Goal: Task Accomplishment & Management: Manage account settings

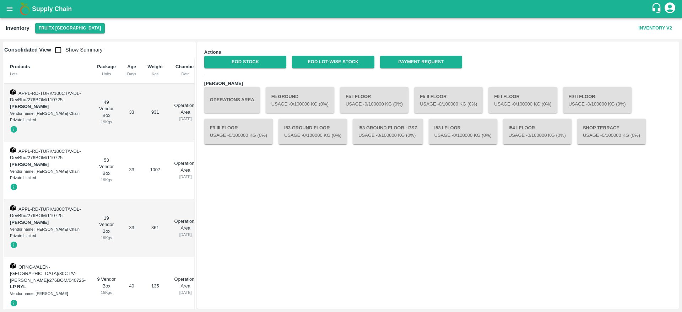
click at [51, 14] on h1 "Supply Chain" at bounding box center [341, 9] width 619 height 10
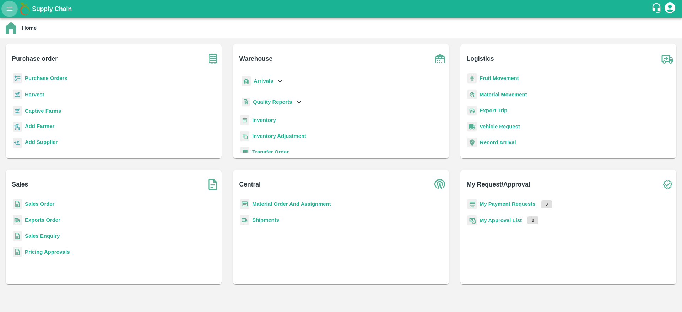
click at [11, 11] on icon "open drawer" at bounding box center [10, 9] width 6 height 4
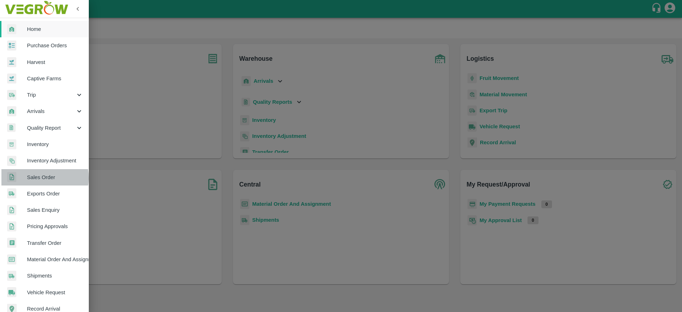
click at [41, 178] on span "Sales Order" at bounding box center [55, 177] width 56 height 8
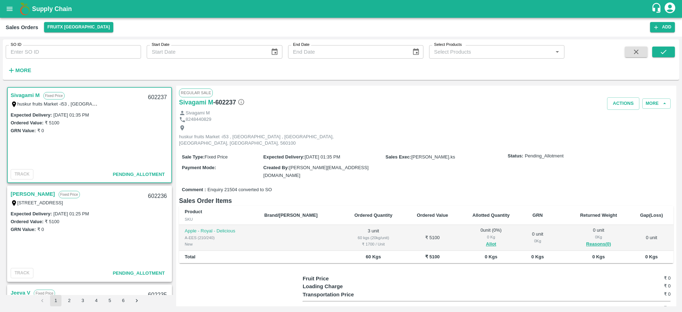
click at [33, 96] on link "Sivagami M" at bounding box center [25, 95] width 29 height 9
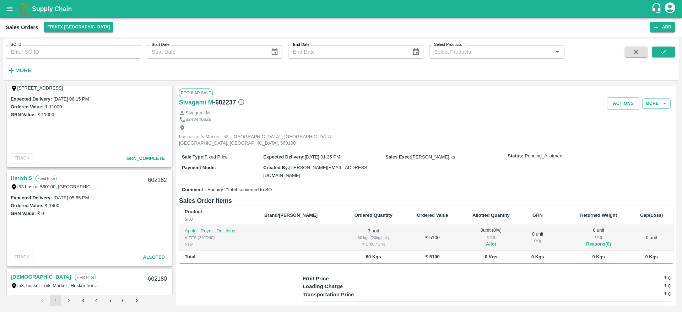
scroll to position [873, 0]
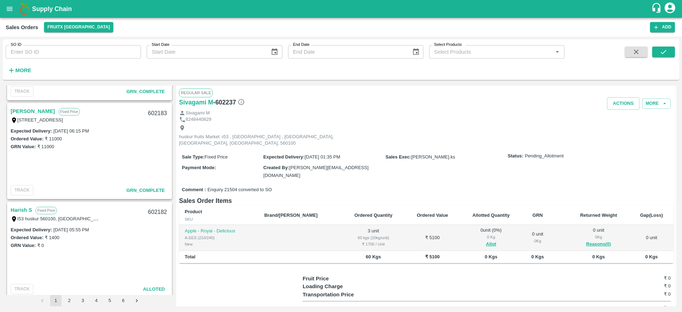
click at [27, 111] on link "Shivagami" at bounding box center [33, 111] width 44 height 9
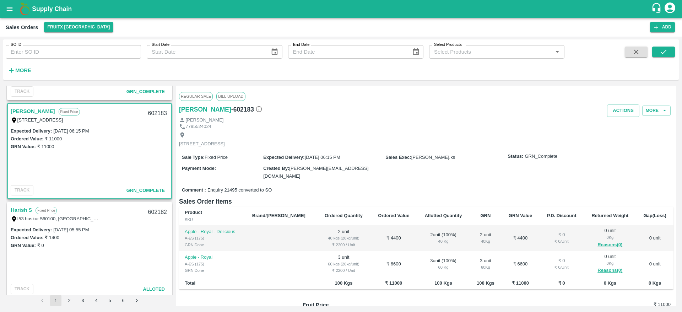
click at [19, 205] on link "Harish S" at bounding box center [21, 209] width 21 height 9
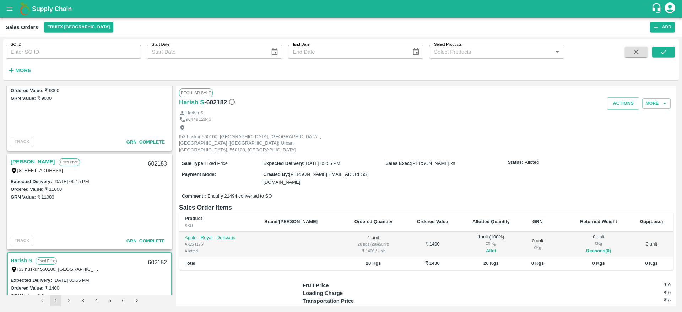
scroll to position [821, 0]
click at [22, 161] on link "[PERSON_NAME]" at bounding box center [33, 163] width 44 height 9
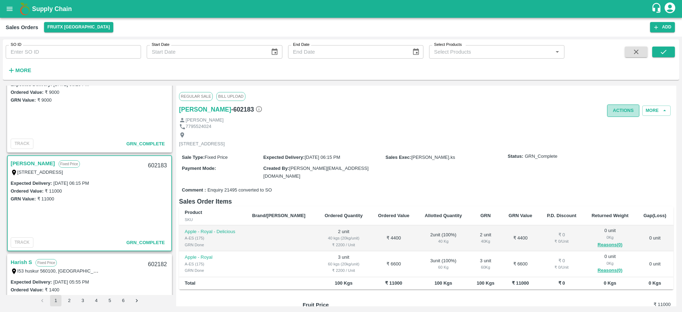
click at [618, 110] on button "Actions" at bounding box center [623, 110] width 32 height 12
click at [52, 217] on div at bounding box center [341, 156] width 682 height 312
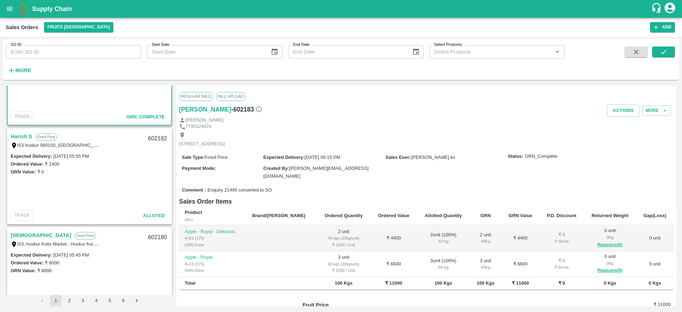
scroll to position [951, 0]
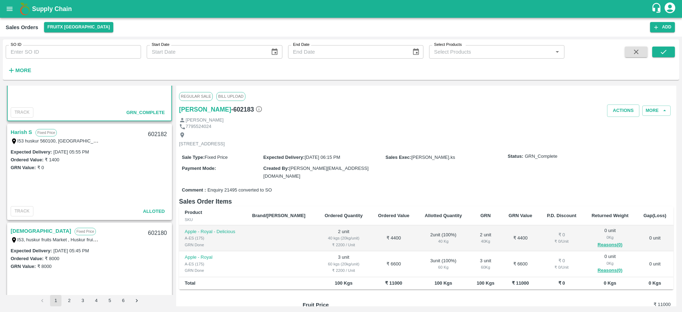
click at [22, 135] on link "Harish S" at bounding box center [21, 132] width 21 height 9
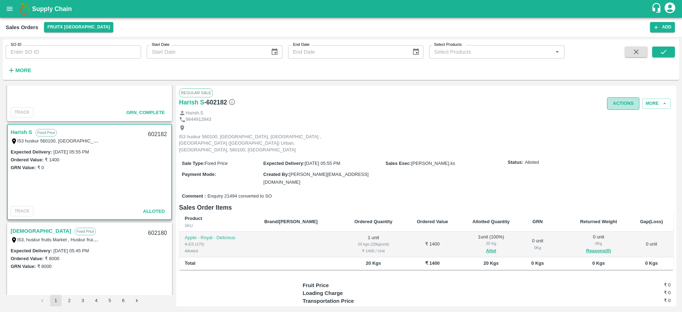
click at [617, 98] on button "Actions" at bounding box center [623, 103] width 32 height 12
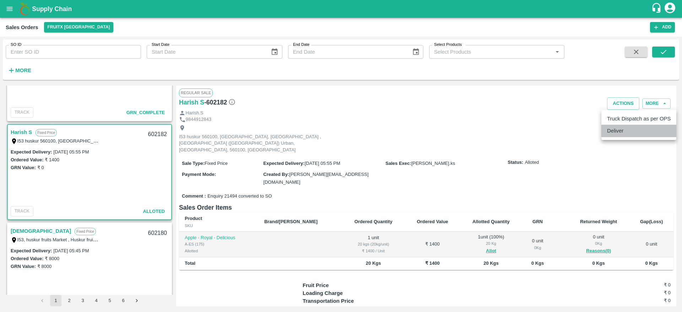
click at [613, 137] on li "Deliver" at bounding box center [639, 131] width 75 height 12
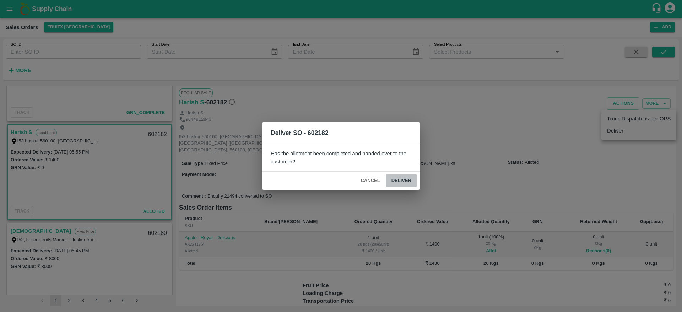
click at [398, 185] on button "Deliver" at bounding box center [401, 181] width 31 height 12
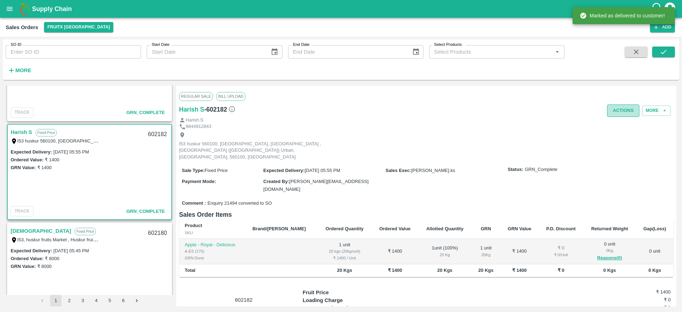
click at [621, 113] on button "Actions" at bounding box center [623, 110] width 32 height 12
click at [617, 126] on li "Truck Dispatch as per OPS" at bounding box center [639, 126] width 75 height 12
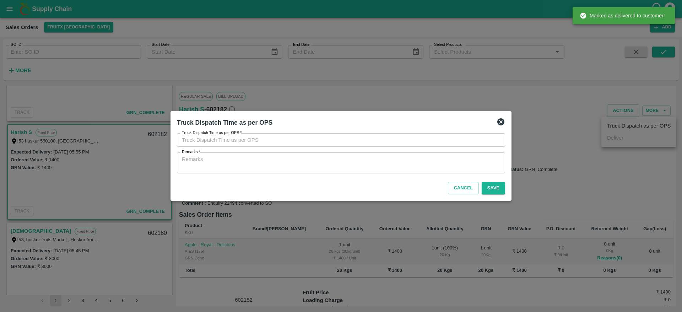
type input "13/08/2025 01:29 PM"
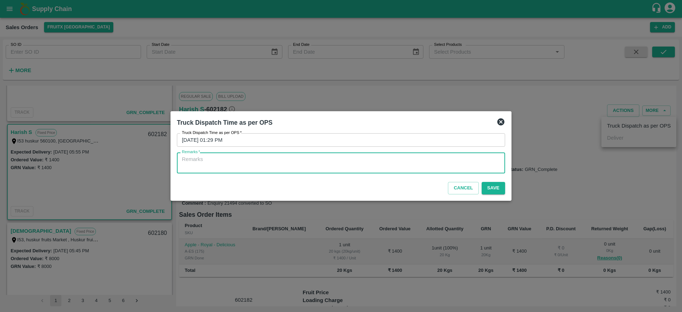
click at [396, 162] on textarea "Remarks   *" at bounding box center [341, 163] width 318 height 15
type textarea "OTD"
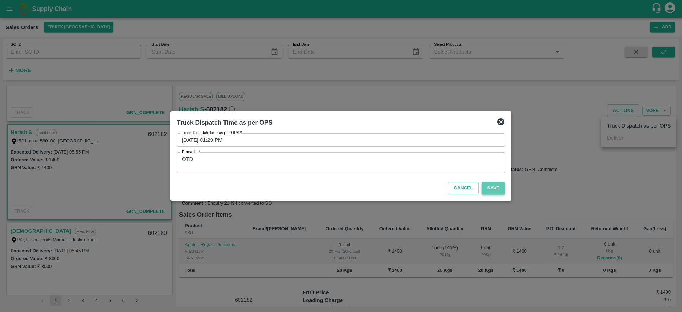
click at [496, 192] on button "Save" at bounding box center [493, 188] width 23 height 12
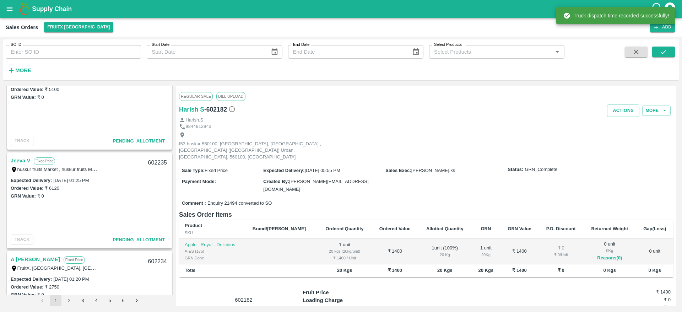
scroll to position [129, 0]
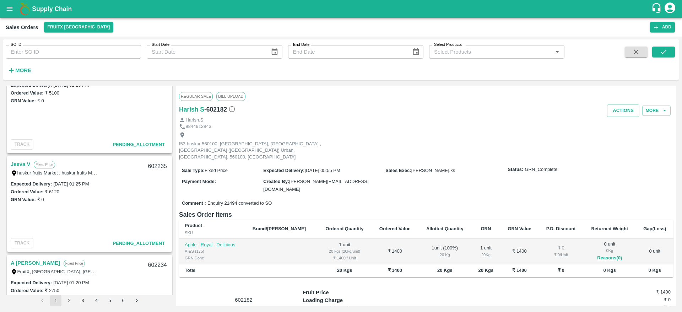
click at [46, 44] on div "SO ID SO ID" at bounding box center [70, 48] width 141 height 19
click at [42, 50] on input "SO ID" at bounding box center [73, 52] width 135 height 14
type input "602164"
click at [656, 55] on button "submit" at bounding box center [664, 52] width 23 height 11
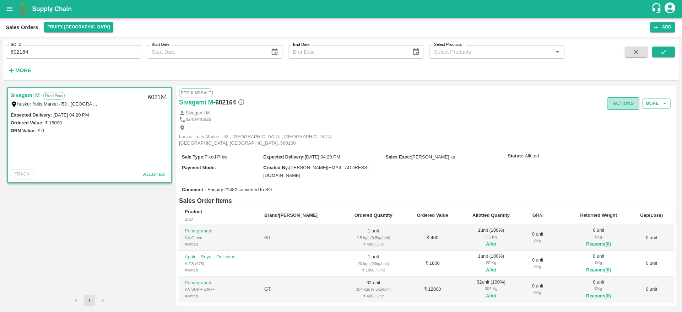
click at [631, 105] on button "Actions" at bounding box center [623, 103] width 32 height 12
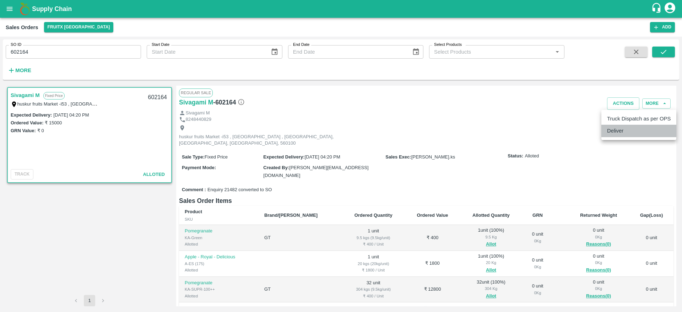
click at [621, 128] on li "Deliver" at bounding box center [639, 131] width 75 height 12
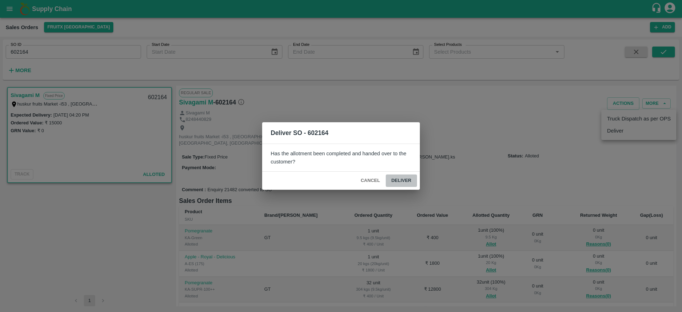
click at [405, 180] on button "Deliver" at bounding box center [401, 181] width 31 height 12
click at [405, 180] on icon at bounding box center [401, 180] width 9 height 9
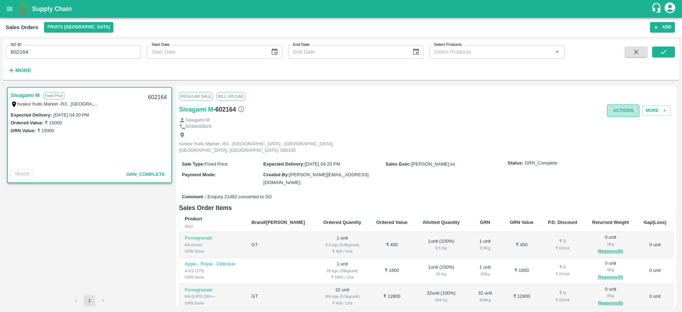
click at [626, 116] on button "Actions" at bounding box center [623, 110] width 32 height 12
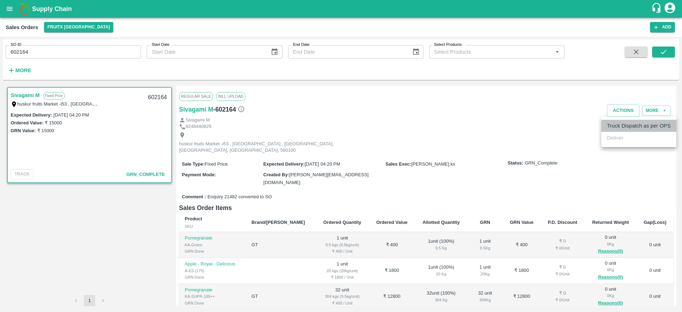
click at [624, 123] on li "Truck Dispatch as per OPS" at bounding box center [639, 126] width 75 height 12
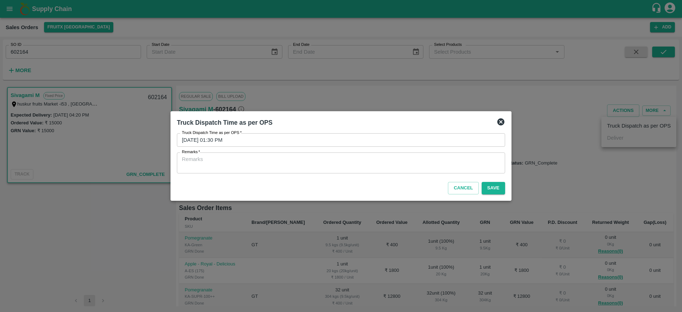
click at [388, 153] on div "x Remarks" at bounding box center [341, 162] width 328 height 21
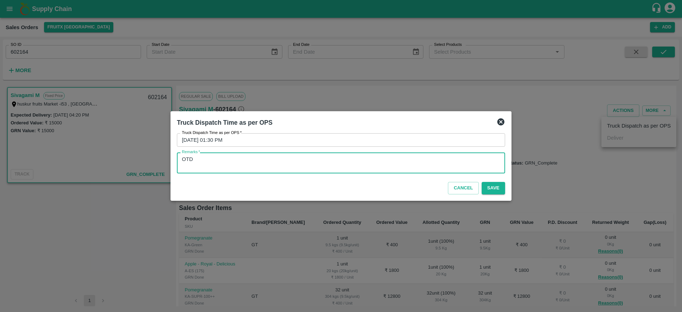
type textarea "OTD"
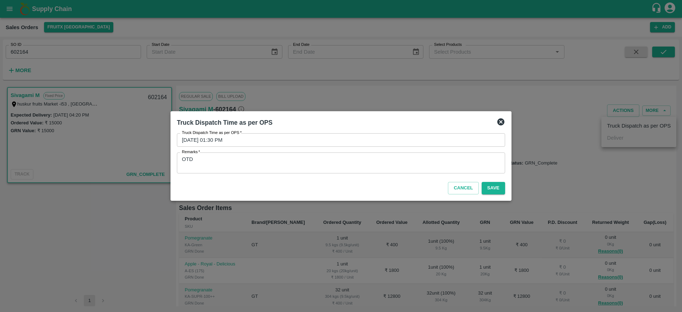
click at [493, 180] on div "Cancel Save" at bounding box center [341, 186] width 334 height 21
click at [493, 185] on button "Save" at bounding box center [493, 188] width 23 height 12
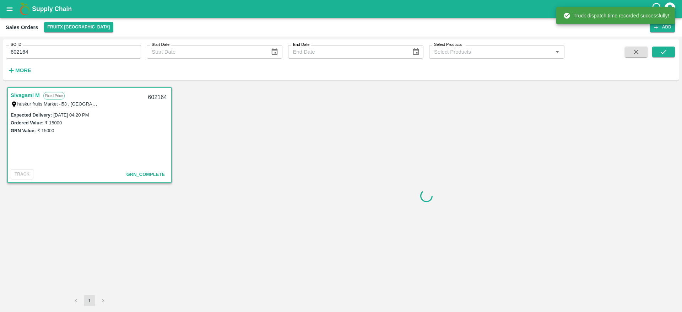
click at [493, 185] on div at bounding box center [426, 196] width 500 height 221
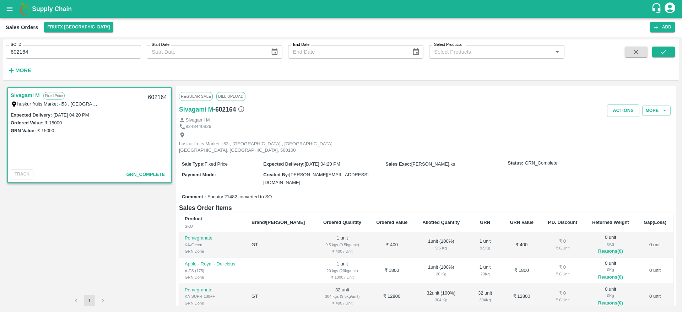
click at [43, 7] on b "Supply Chain" at bounding box center [52, 8] width 40 height 7
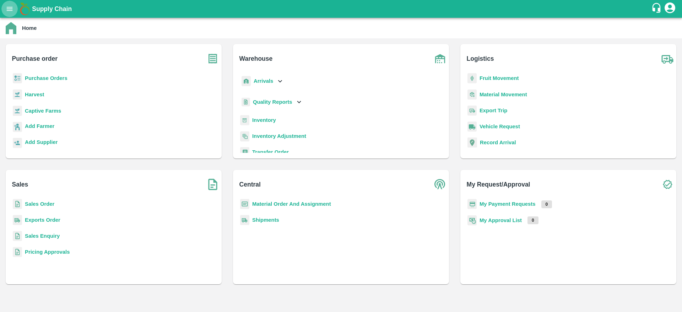
click at [10, 14] on button "open drawer" at bounding box center [9, 9] width 16 height 16
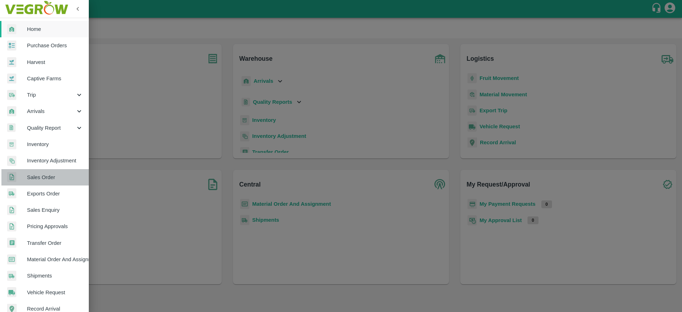
click at [45, 178] on span "Sales Order" at bounding box center [55, 177] width 56 height 8
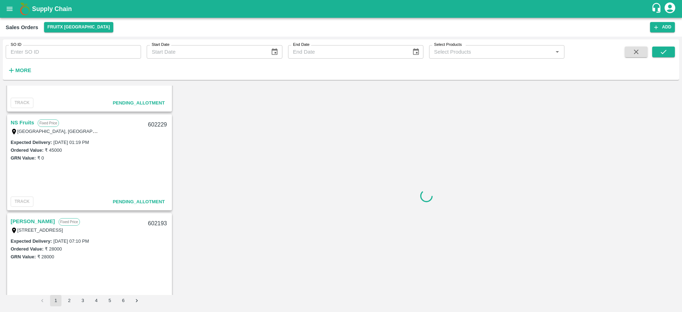
scroll to position [366, 0]
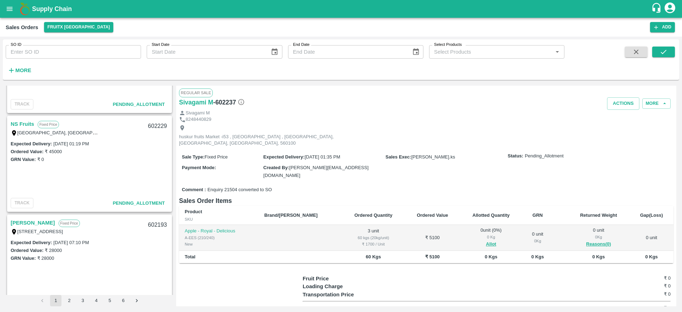
click at [24, 124] on link "NS Fruits" at bounding box center [22, 123] width 23 height 9
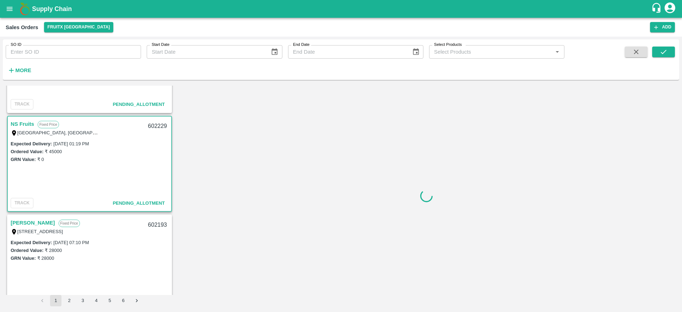
click at [16, 124] on link "NS Fruits" at bounding box center [22, 123] width 23 height 9
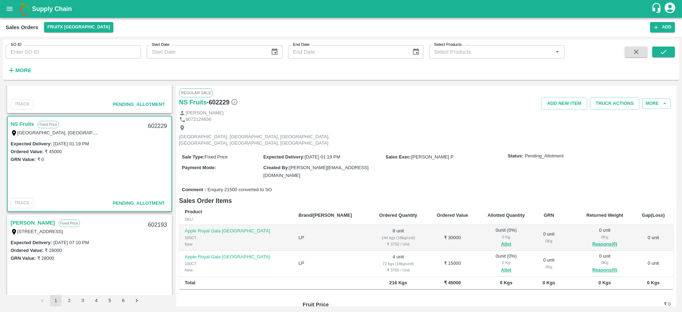
click at [18, 124] on link "NS Fruits" at bounding box center [22, 123] width 23 height 9
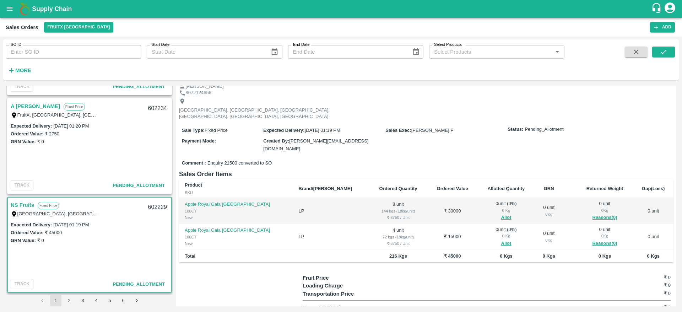
scroll to position [257, 0]
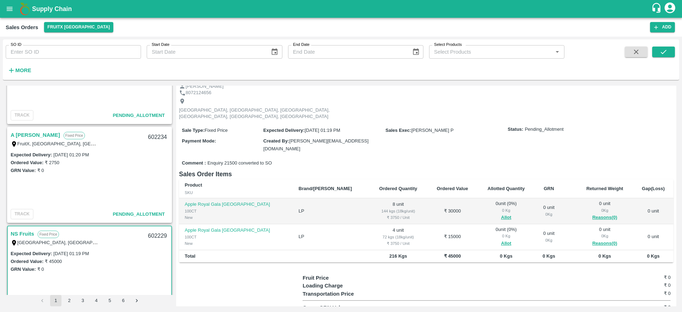
click at [18, 134] on link "A [PERSON_NAME]" at bounding box center [35, 134] width 49 height 9
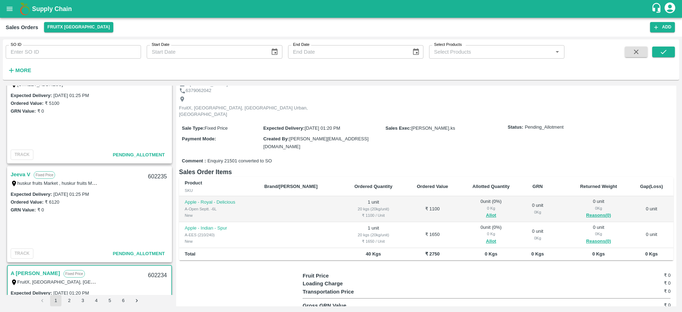
scroll to position [128, 0]
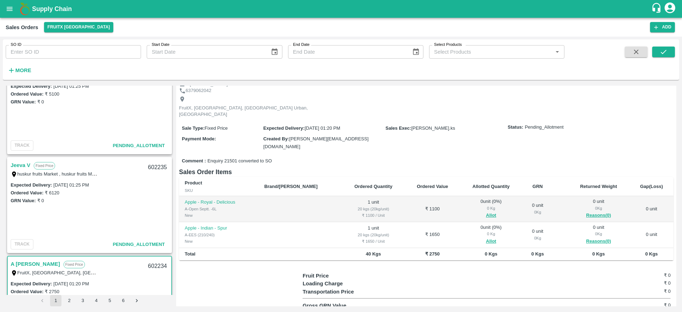
click at [22, 163] on link "Jeeva V" at bounding box center [21, 165] width 20 height 9
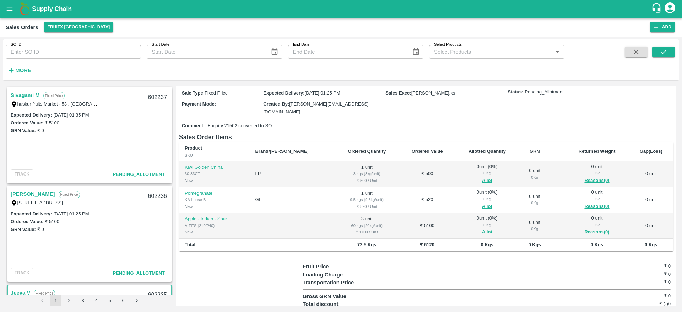
click at [40, 192] on link "[PERSON_NAME]" at bounding box center [33, 193] width 44 height 9
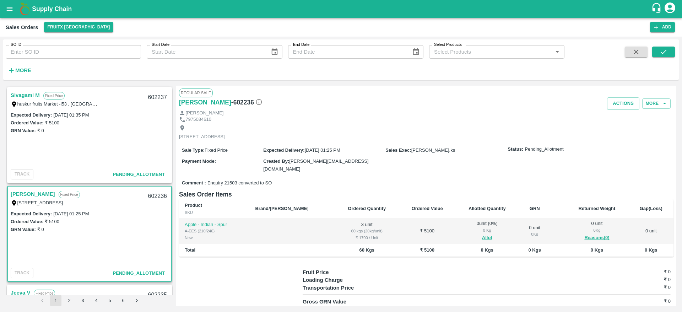
click at [17, 100] on div "huskur fruits Market -i53 , [GEOGRAPHIC_DATA] , [GEOGRAPHIC_DATA], [GEOGRAPHIC_…" at bounding box center [55, 104] width 89 height 8
click at [27, 93] on link "Sivagami M" at bounding box center [25, 95] width 29 height 9
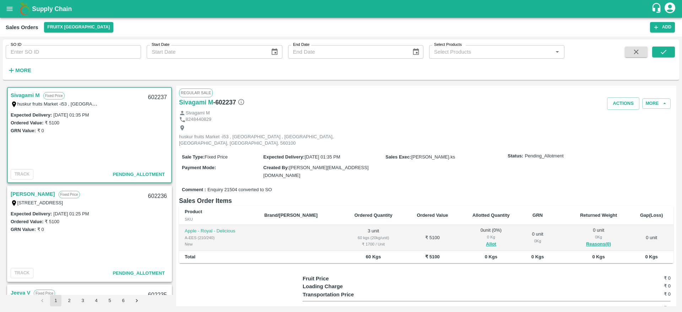
click at [17, 92] on link "Sivagami M" at bounding box center [25, 95] width 29 height 9
click at [31, 95] on link "Sivagami M" at bounding box center [25, 95] width 29 height 9
click at [18, 94] on link "Sivagami M" at bounding box center [25, 95] width 29 height 9
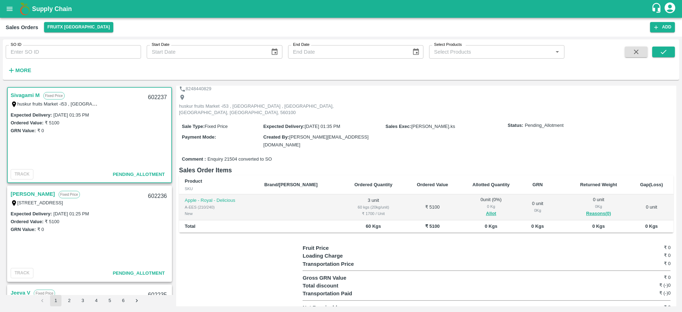
click at [156, 99] on div "602237" at bounding box center [157, 97] width 27 height 17
copy div "602237"
click at [486, 210] on button "Allot" at bounding box center [491, 214] width 10 height 8
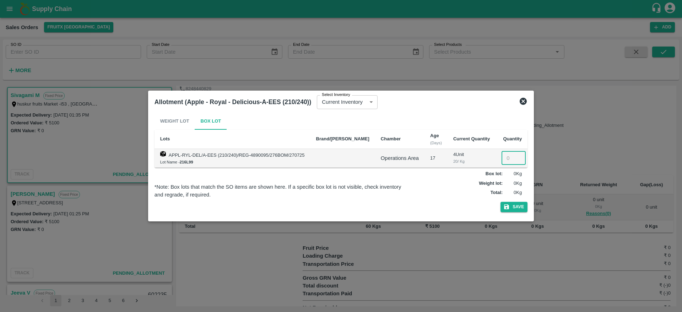
click at [502, 160] on input "number" at bounding box center [514, 158] width 24 height 14
type input "3"
click at [514, 210] on button "Save" at bounding box center [514, 207] width 27 height 10
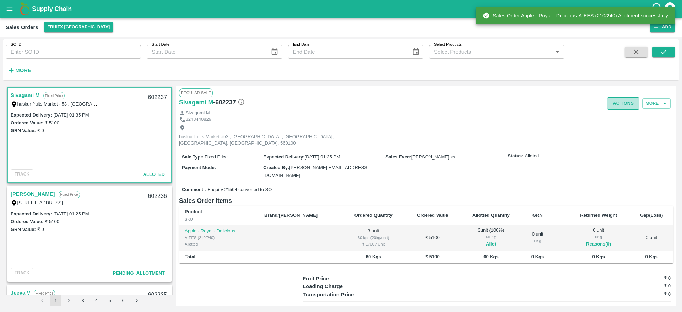
click at [620, 108] on button "Actions" at bounding box center [623, 103] width 32 height 12
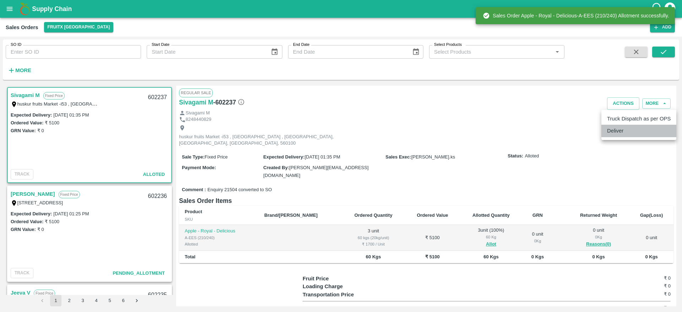
click at [619, 133] on li "Deliver" at bounding box center [639, 131] width 75 height 12
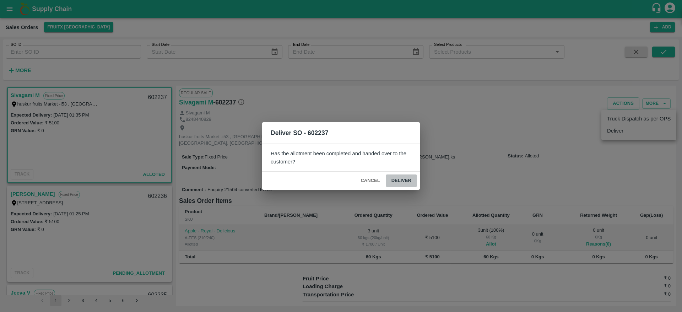
click at [397, 183] on button "Deliver" at bounding box center [401, 181] width 31 height 12
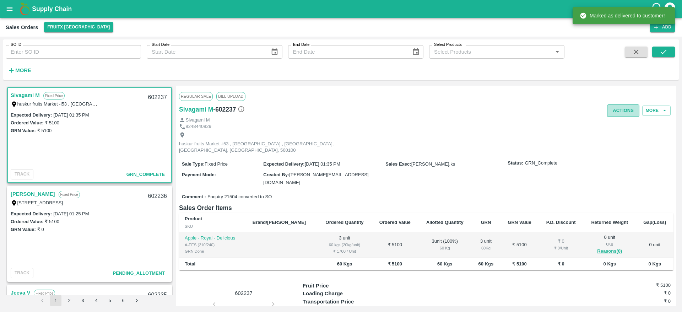
click at [617, 114] on button "Actions" at bounding box center [623, 110] width 32 height 12
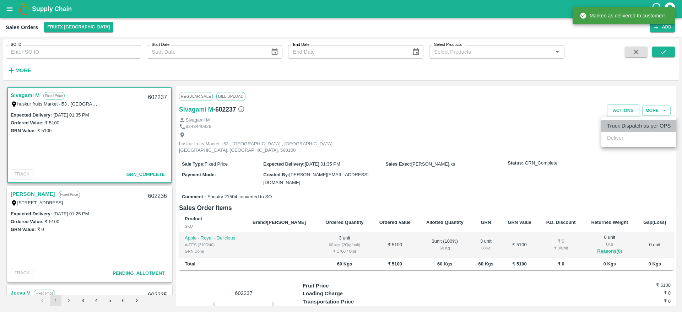
click at [615, 123] on li "Truck Dispatch as per OPS" at bounding box center [639, 126] width 75 height 12
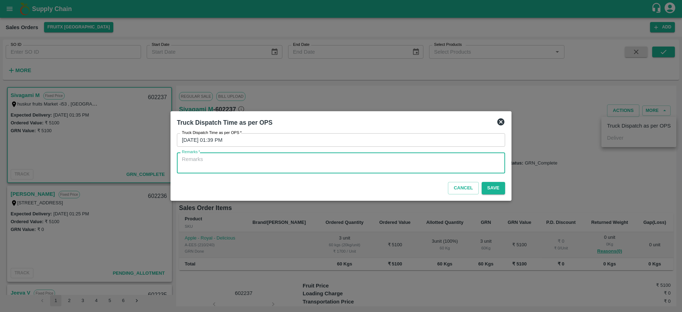
click at [405, 163] on textarea "Remarks   *" at bounding box center [341, 163] width 318 height 15
type textarea "OTD"
click at [491, 188] on button "Save" at bounding box center [493, 188] width 23 height 12
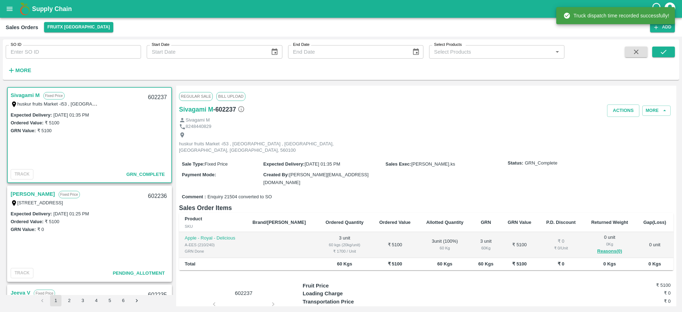
click at [33, 194] on link "[PERSON_NAME]" at bounding box center [33, 193] width 44 height 9
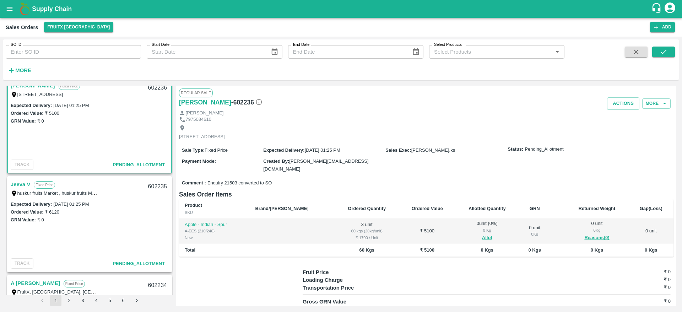
scroll to position [109, 0]
click at [17, 186] on link "Jeeva V" at bounding box center [21, 183] width 20 height 9
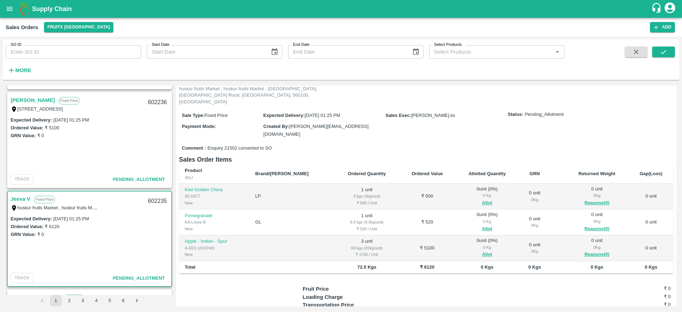
scroll to position [82, 0]
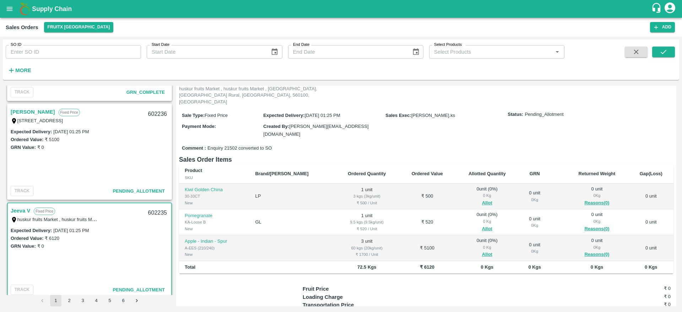
click at [43, 112] on link "[PERSON_NAME]" at bounding box center [33, 111] width 44 height 9
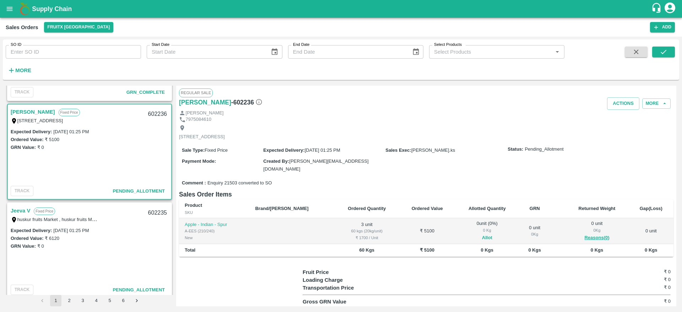
click at [482, 238] on button "Allot" at bounding box center [487, 238] width 10 height 8
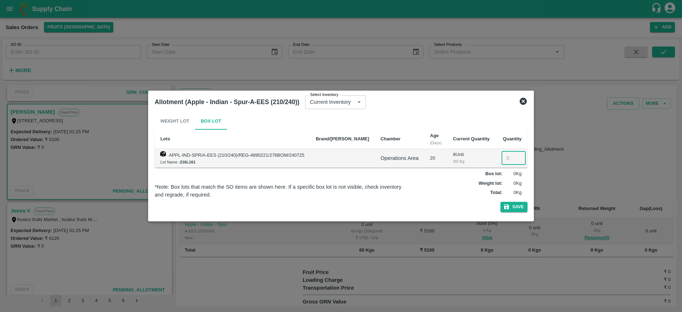
click at [502, 161] on input "number" at bounding box center [514, 158] width 24 height 14
type input "3"
click at [503, 208] on button "Save" at bounding box center [514, 207] width 27 height 10
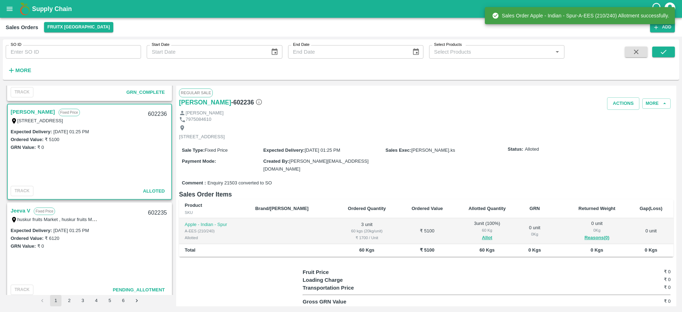
click at [154, 114] on div "602236" at bounding box center [157, 114] width 27 height 17
copy div "602236"
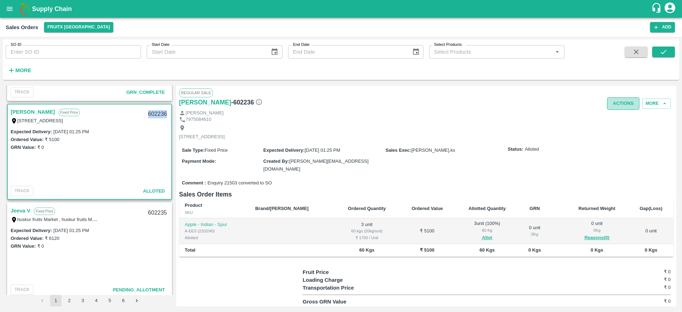
click at [619, 108] on button "Actions" at bounding box center [623, 103] width 32 height 12
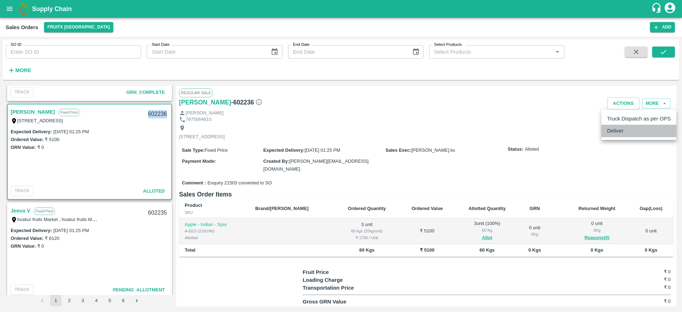
click at [614, 128] on li "Deliver" at bounding box center [639, 131] width 75 height 12
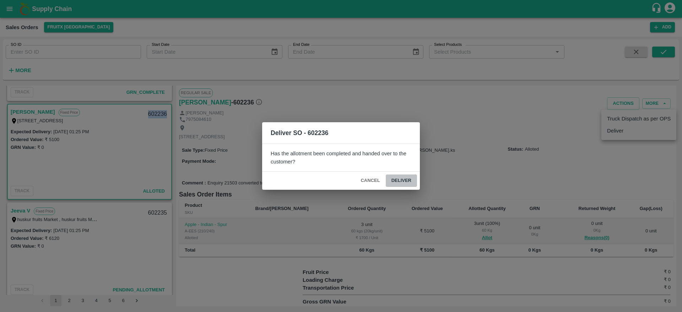
click at [415, 177] on button "Deliver" at bounding box center [401, 181] width 31 height 12
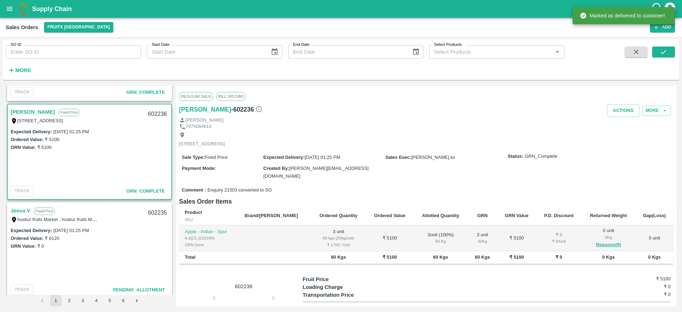
click at [616, 117] on div "[PERSON_NAME]" at bounding box center [426, 120] width 495 height 7
click at [619, 113] on button "Actions" at bounding box center [623, 110] width 32 height 12
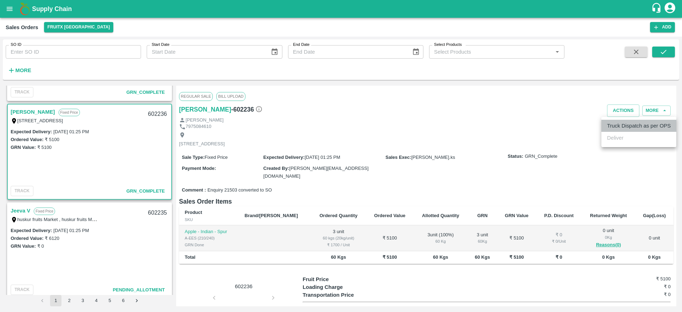
click at [621, 124] on li "Truck Dispatch as per OPS" at bounding box center [639, 126] width 75 height 12
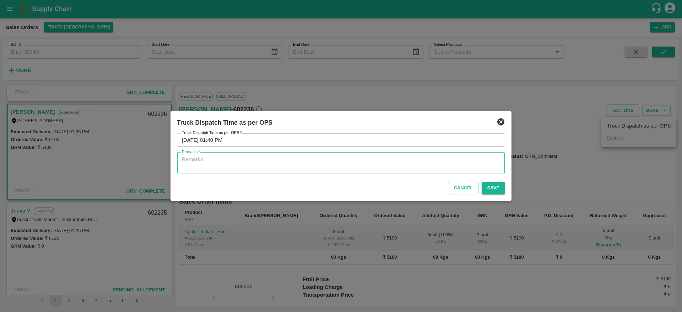
click at [336, 165] on textarea "Remarks   *" at bounding box center [341, 163] width 318 height 15
type textarea "O"
click at [336, 165] on textarea "O" at bounding box center [341, 163] width 318 height 15
type textarea "OTD"
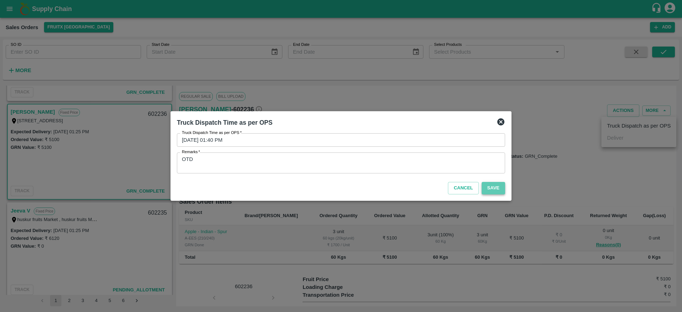
click at [493, 182] on button "Save" at bounding box center [493, 188] width 23 height 12
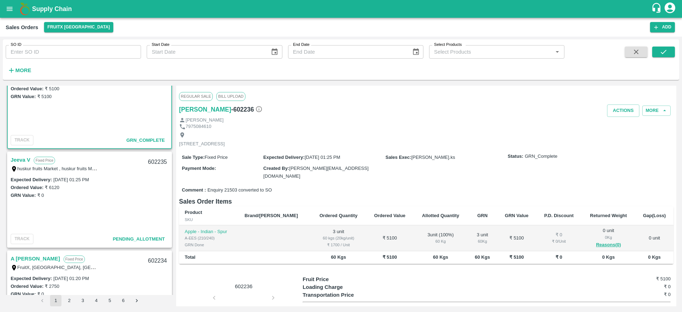
scroll to position [156, 0]
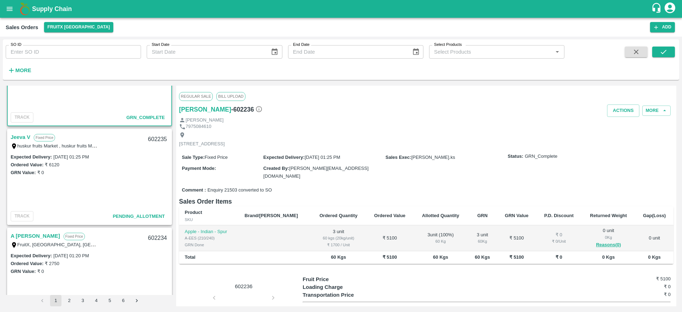
click at [17, 140] on link "Jeeva V" at bounding box center [21, 137] width 20 height 9
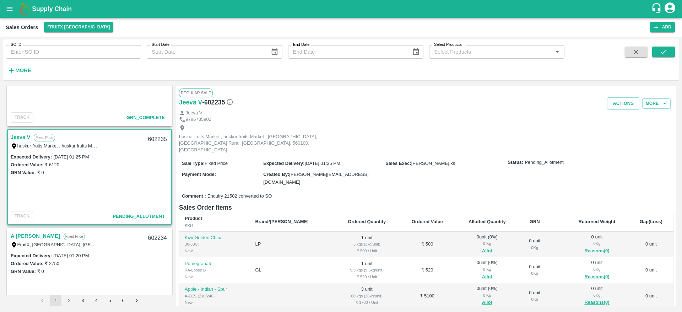
click at [17, 136] on link "Jeeva V" at bounding box center [21, 137] width 20 height 9
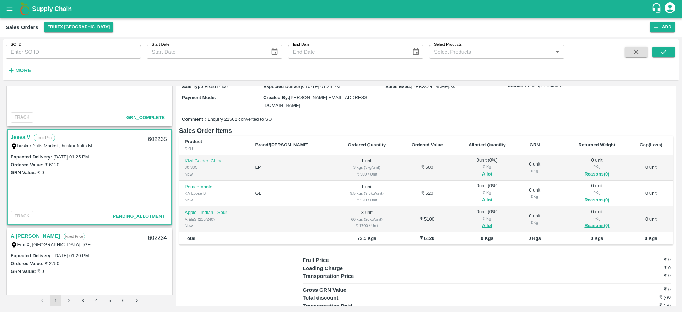
scroll to position [64, 0]
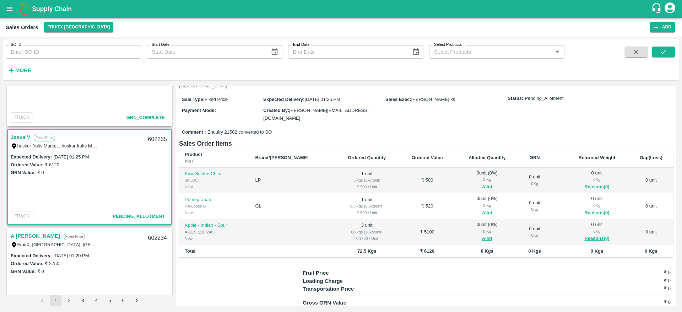
click at [151, 139] on div "602235" at bounding box center [157, 139] width 27 height 17
copy div "602235"
click at [482, 183] on button "Allot" at bounding box center [487, 187] width 10 height 8
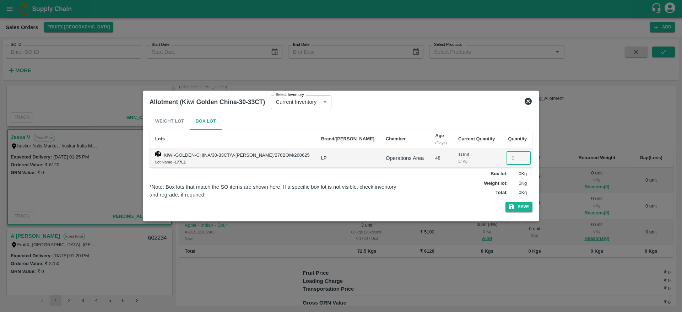
click at [507, 156] on input "number" at bounding box center [519, 158] width 24 height 14
type input "1"
click at [506, 206] on button "Save" at bounding box center [519, 207] width 27 height 10
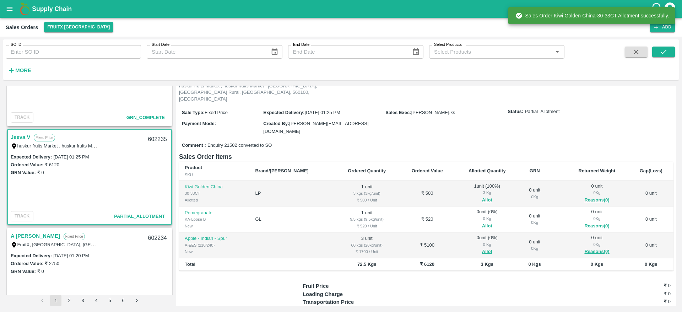
scroll to position [51, 0]
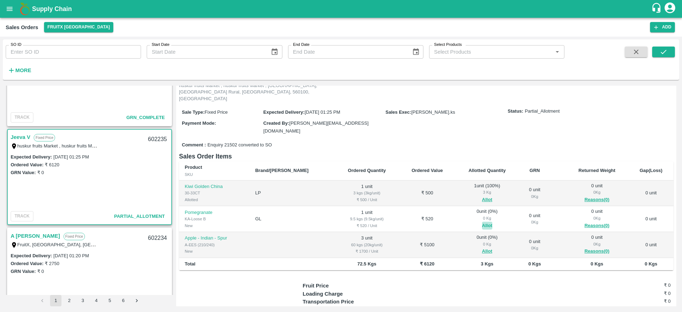
click at [482, 222] on button "Allot" at bounding box center [487, 226] width 10 height 8
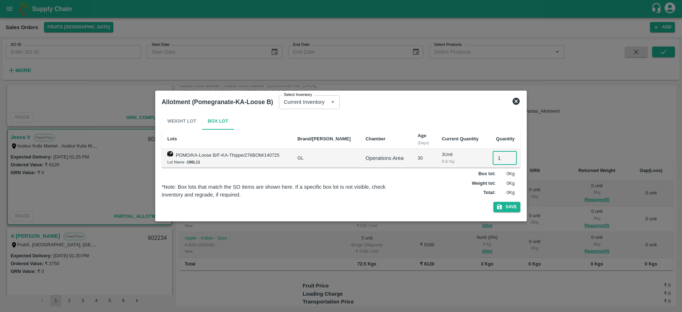
click at [503, 155] on input "1" at bounding box center [505, 158] width 24 height 14
type input "1"
click at [510, 206] on button "Save" at bounding box center [507, 207] width 27 height 10
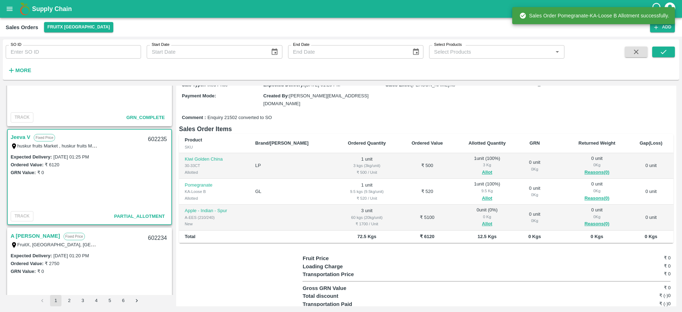
scroll to position [79, 0]
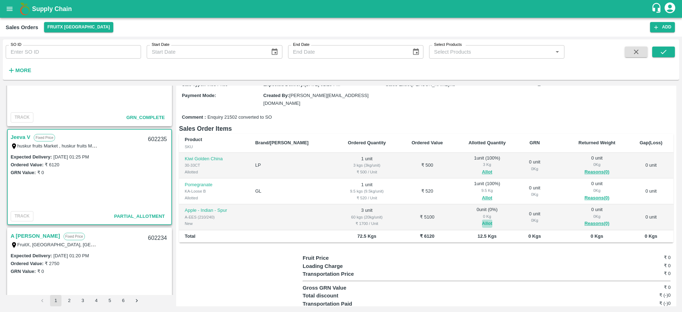
click at [482, 220] on button "Allot" at bounding box center [487, 224] width 10 height 8
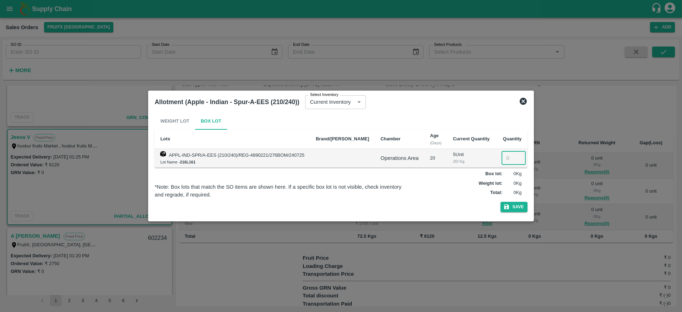
click at [502, 160] on input "number" at bounding box center [514, 158] width 24 height 14
type input "3"
click at [505, 212] on div "Weight Lot Box Lot Lots Brand/Marka Chamber Age (Days) Current Quantity Quantit…" at bounding box center [341, 164] width 373 height 102
click at [511, 205] on button "Save" at bounding box center [514, 207] width 27 height 10
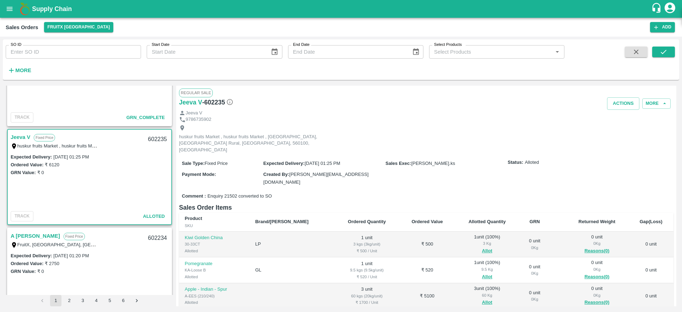
click at [159, 136] on div "602235" at bounding box center [157, 139] width 27 height 17
copy div "602235"
click at [424, 190] on div "Comment : Enquiry 21502 converted to SO" at bounding box center [426, 196] width 495 height 12
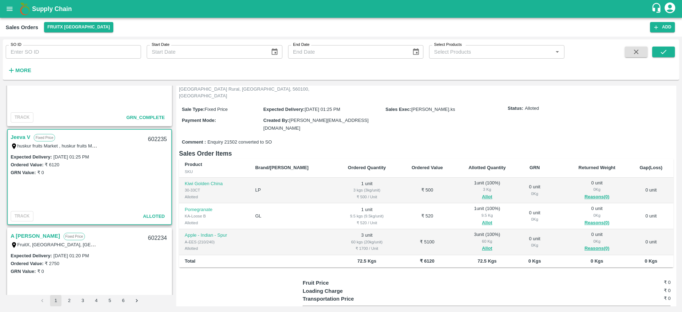
scroll to position [0, 0]
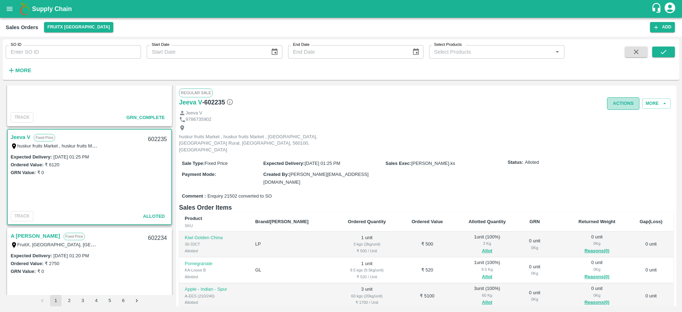
click at [617, 107] on button "Actions" at bounding box center [623, 103] width 32 height 12
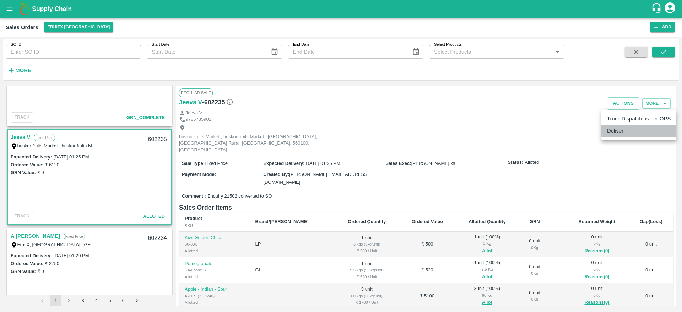
click at [623, 134] on li "Deliver" at bounding box center [639, 131] width 75 height 12
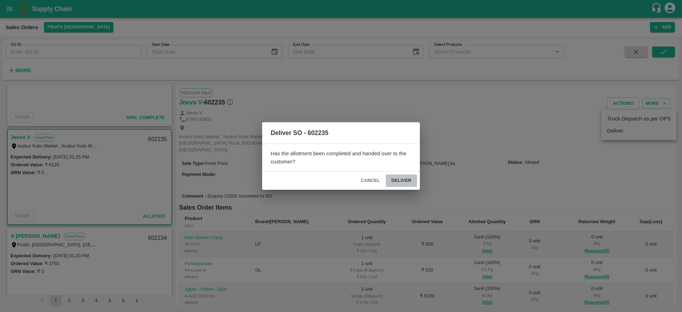
click at [391, 181] on button "Deliver" at bounding box center [401, 181] width 31 height 12
click at [391, 181] on span "Deliver" at bounding box center [401, 181] width 31 height 12
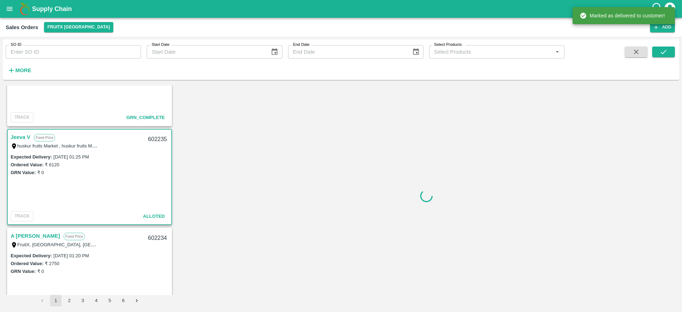
click at [618, 106] on div at bounding box center [426, 196] width 500 height 221
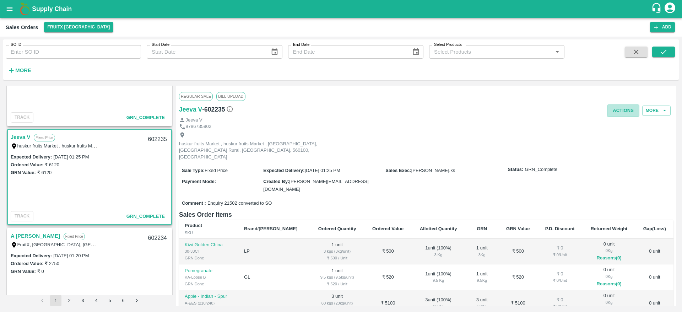
click at [618, 111] on button "Actions" at bounding box center [623, 110] width 32 height 12
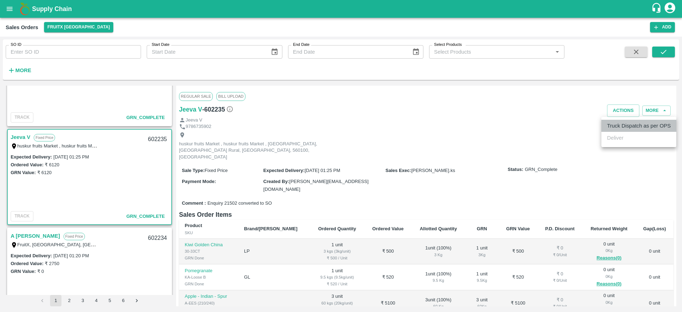
click at [626, 131] on li "Truck Dispatch as per OPS" at bounding box center [639, 126] width 75 height 12
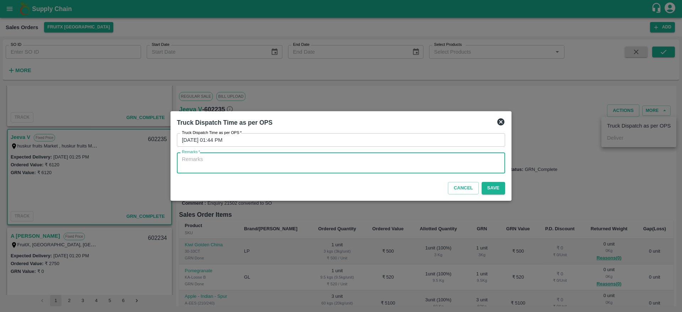
click at [411, 161] on textarea "Remarks   *" at bounding box center [341, 163] width 318 height 15
type textarea "OTD"
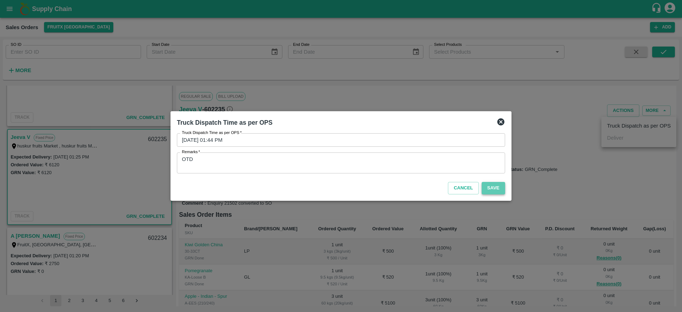
click at [491, 191] on button "Save" at bounding box center [493, 188] width 23 height 12
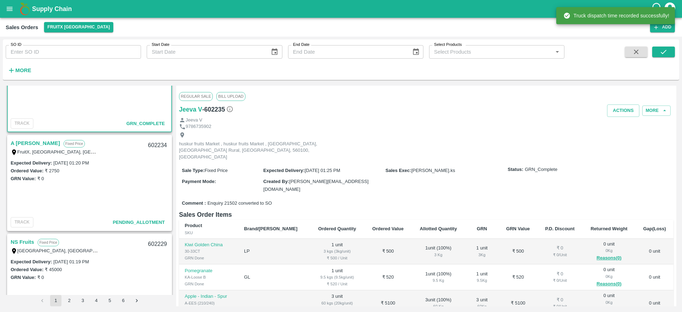
scroll to position [249, 0]
click at [25, 141] on link "A [PERSON_NAME]" at bounding box center [35, 142] width 49 height 9
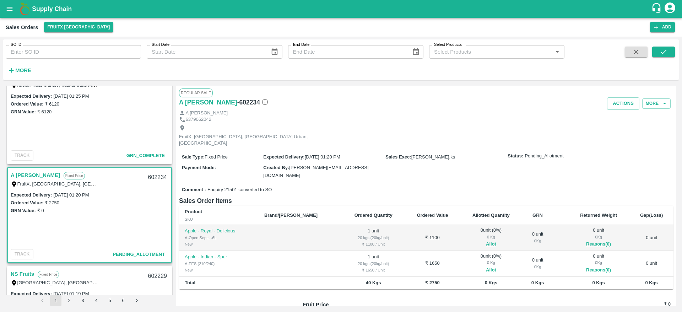
scroll to position [214, 0]
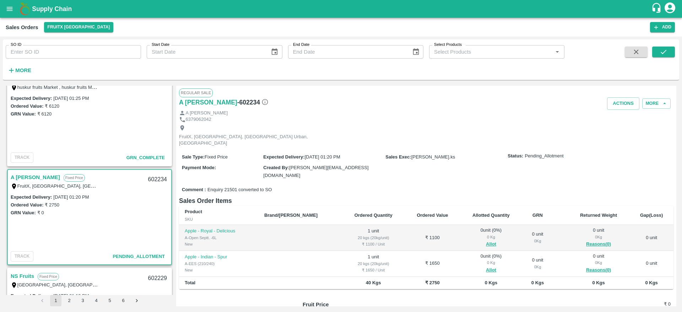
click at [28, 181] on link "A [PERSON_NAME]" at bounding box center [35, 177] width 49 height 9
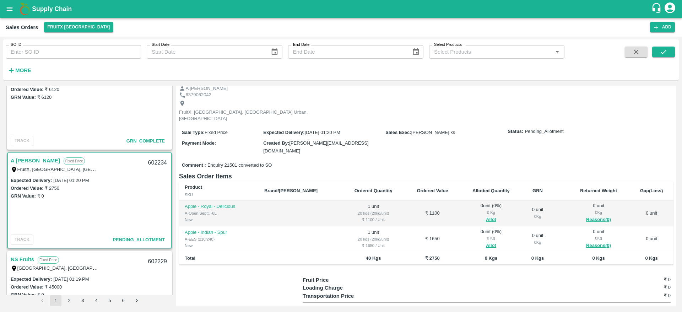
scroll to position [230, 0]
click at [26, 163] on link "A [PERSON_NAME]" at bounding box center [35, 161] width 49 height 9
